Goal: Task Accomplishment & Management: Manage account settings

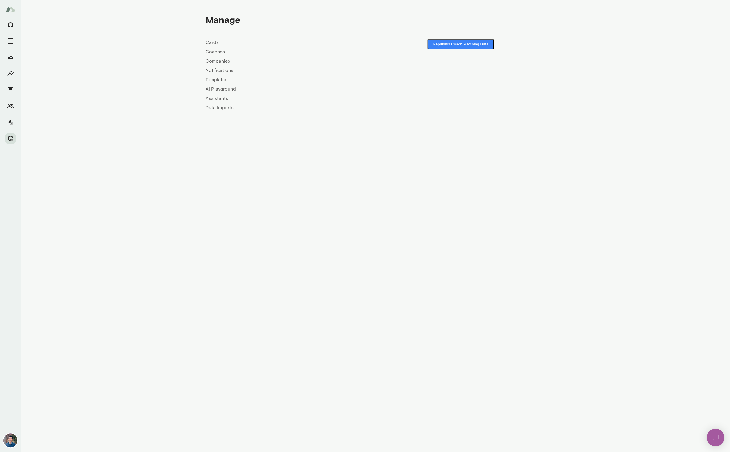
click at [212, 59] on link "Companies" at bounding box center [290, 61] width 170 height 7
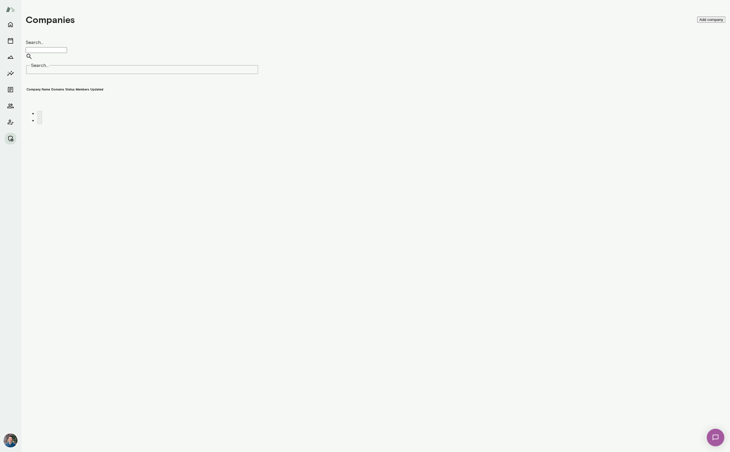
click at [67, 47] on input "Search..." at bounding box center [46, 50] width 41 height 6
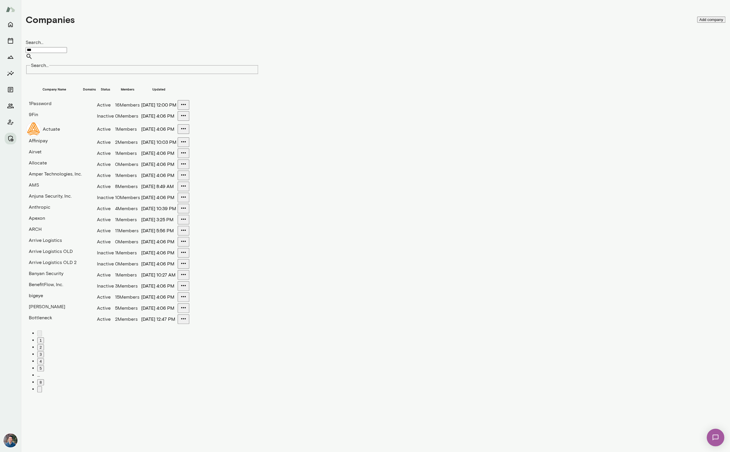
type input "***"
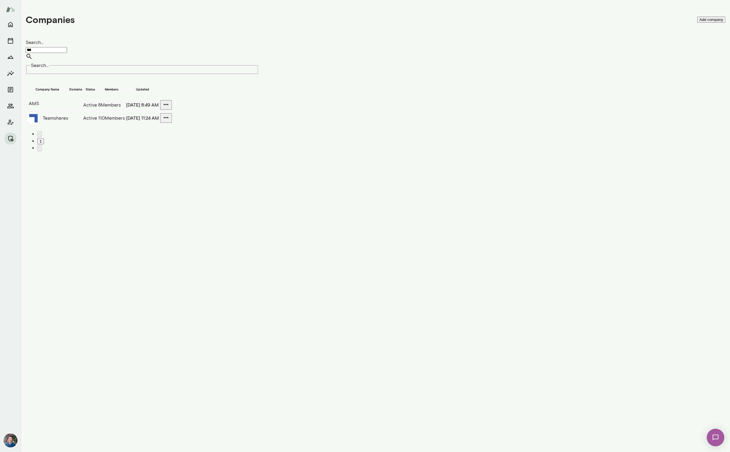
click at [45, 100] on td "AMS" at bounding box center [47, 104] width 42 height 8
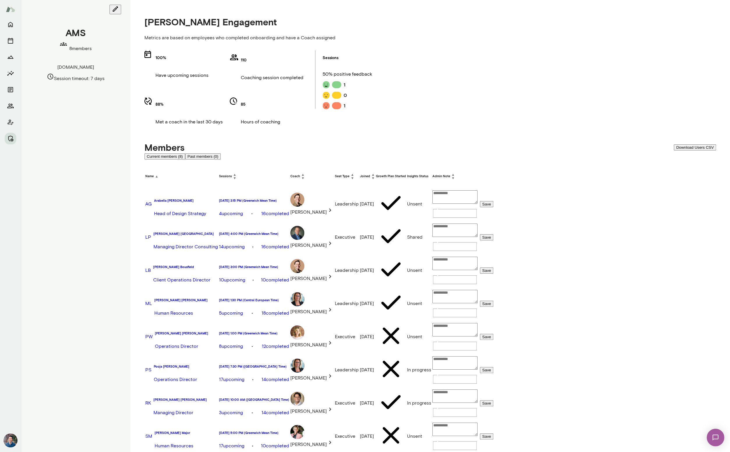
click at [179, 331] on h6 "[PERSON_NAME]" at bounding box center [181, 333] width 53 height 5
click at [84, 194] on div "AMS 8 members [DOMAIN_NAME] Session timeout: 7 days" at bounding box center [75, 268] width 109 height 537
click at [181, 331] on h6 "[PERSON_NAME]" at bounding box center [181, 333] width 53 height 5
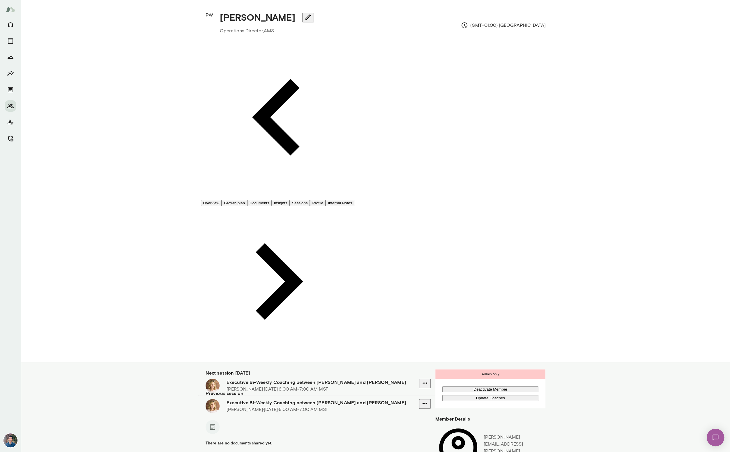
click at [310, 200] on button "Sessions" at bounding box center [299, 203] width 20 height 6
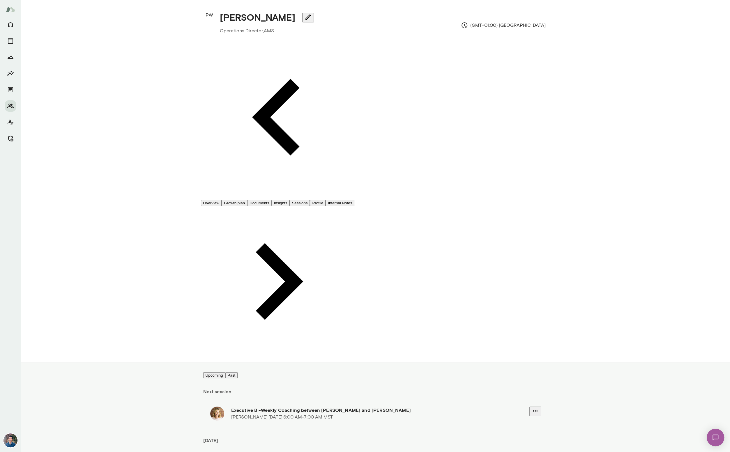
click at [238, 372] on button "Past" at bounding box center [231, 375] width 13 height 6
